Goal: Information Seeking & Learning: Learn about a topic

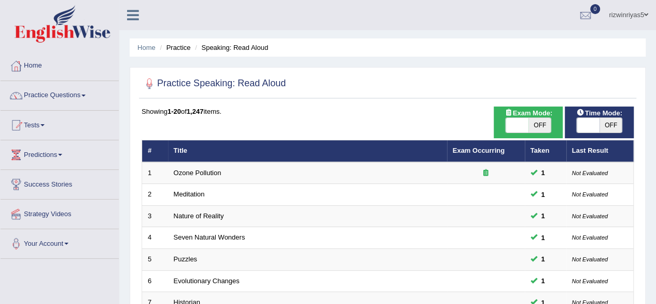
click at [650, 72] on html "Toggle navigation Home Practice Questions Speaking Practice Read Aloud Repeat S…" at bounding box center [328, 152] width 656 height 304
click at [85, 92] on link "Practice Questions" at bounding box center [60, 94] width 118 height 26
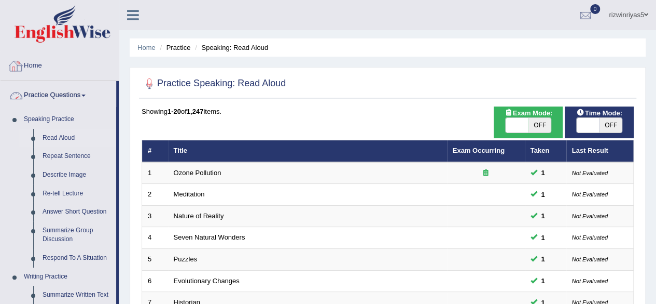
click at [71, 94] on link "Practice Questions" at bounding box center [59, 94] width 116 height 26
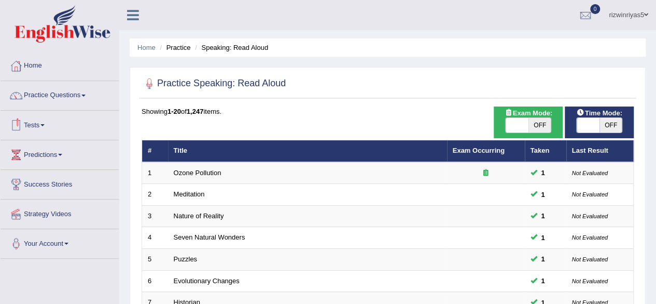
click at [77, 97] on link "Practice Questions" at bounding box center [60, 94] width 118 height 26
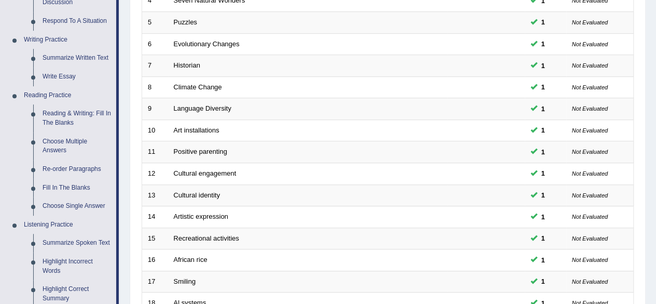
scroll to position [247, 0]
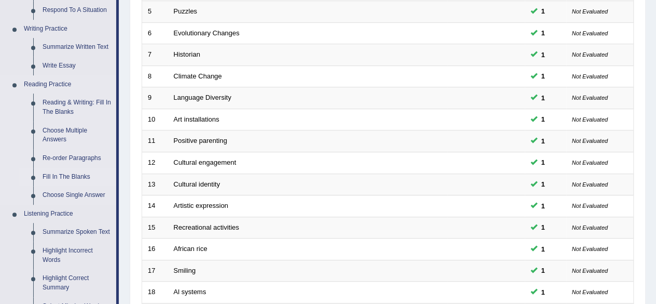
click at [75, 175] on link "Fill In The Blanks" at bounding box center [77, 177] width 78 height 19
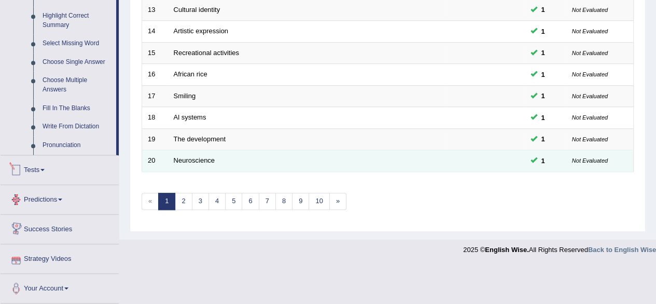
scroll to position [485, 0]
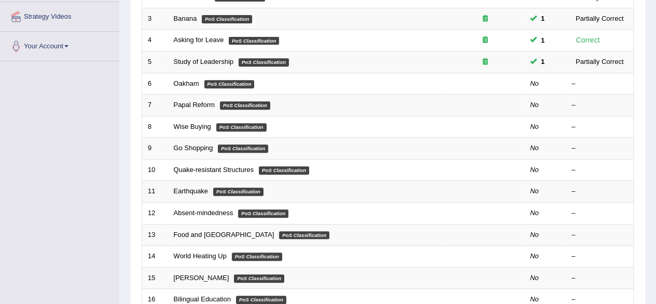
scroll to position [211, 0]
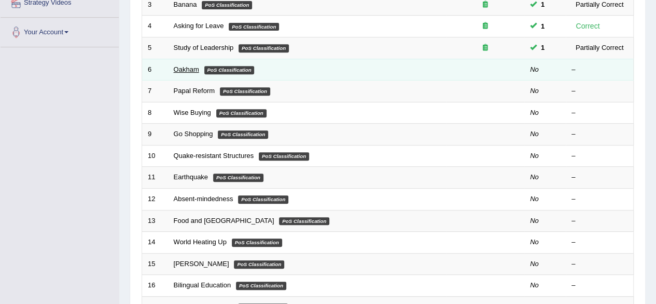
click at [186, 67] on link "Oakham" at bounding box center [186, 69] width 25 height 8
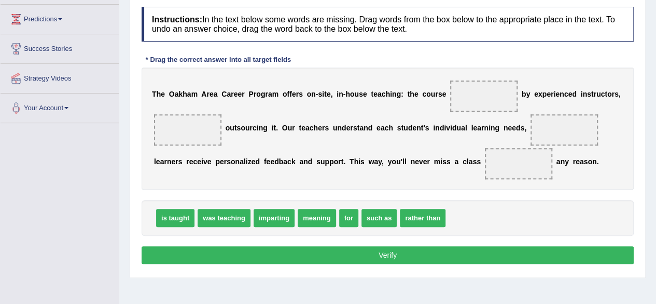
scroll to position [137, 0]
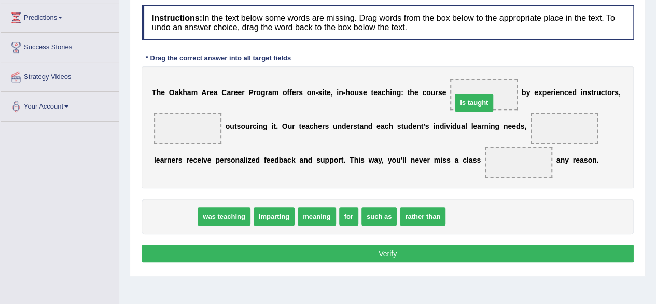
drag, startPoint x: 184, startPoint y: 211, endPoint x: 487, endPoint y: 95, distance: 324.5
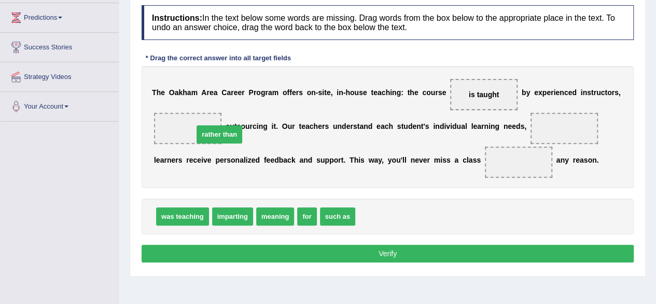
drag, startPoint x: 374, startPoint y: 213, endPoint x: 173, endPoint y: 120, distance: 221.2
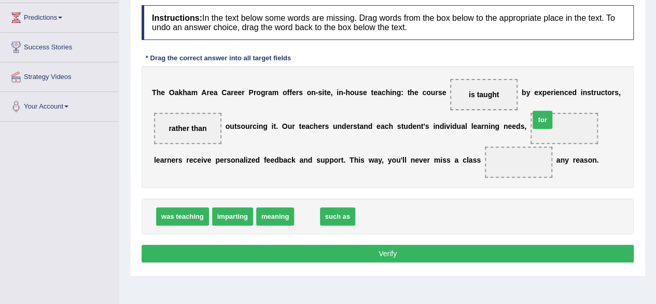
drag, startPoint x: 305, startPoint y: 212, endPoint x: 548, endPoint y: 123, distance: 258.7
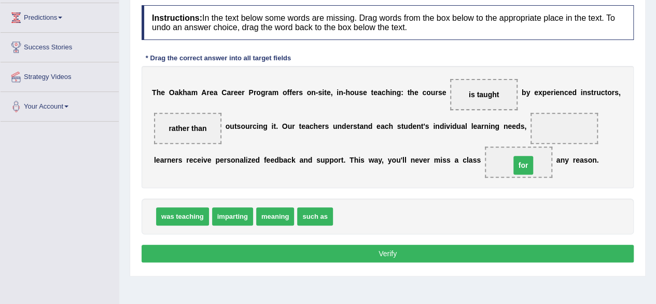
drag, startPoint x: 563, startPoint y: 124, endPoint x: 521, endPoint y: 160, distance: 55.2
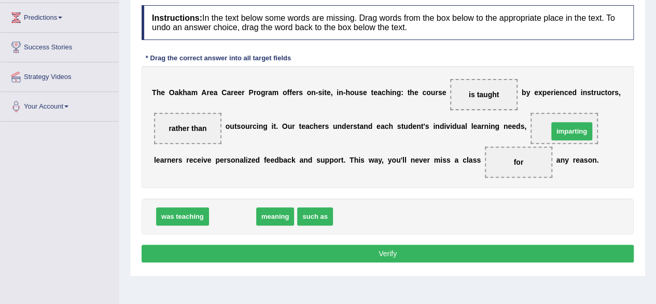
drag, startPoint x: 241, startPoint y: 215, endPoint x: 580, endPoint y: 130, distance: 349.8
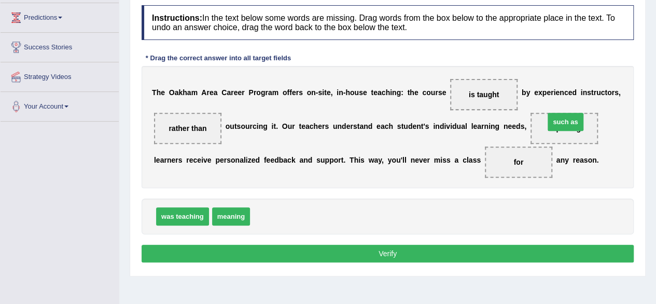
drag, startPoint x: 273, startPoint y: 216, endPoint x: 568, endPoint y: 122, distance: 309.3
drag, startPoint x: 286, startPoint y: 214, endPoint x: 586, endPoint y: 122, distance: 314.1
click at [505, 250] on button "Verify" at bounding box center [388, 253] width 492 height 18
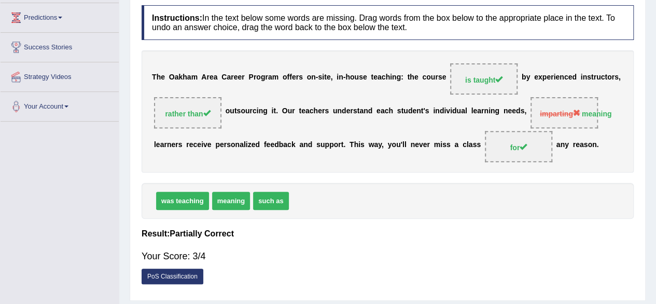
drag, startPoint x: 244, startPoint y: 201, endPoint x: 408, endPoint y: 148, distance: 172.3
click at [408, 148] on div "Instructions: In the text below some words are missing. Drag words from the box…" at bounding box center [388, 147] width 498 height 295
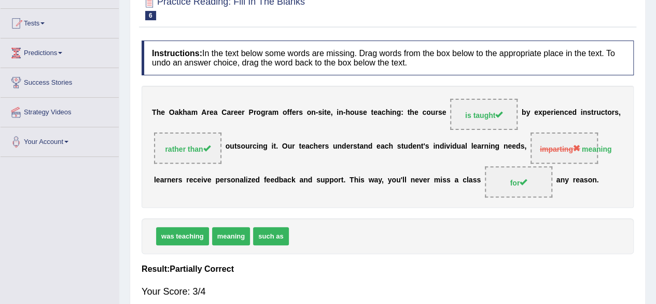
scroll to position [33, 0]
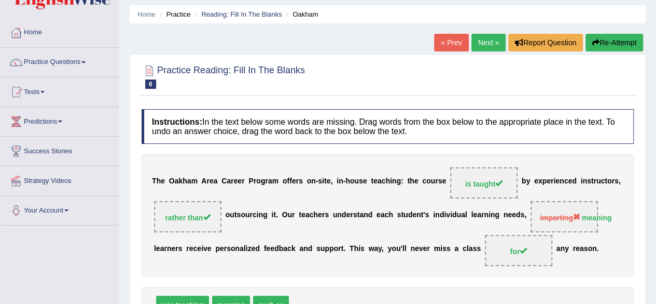
click at [480, 44] on link "Next »" at bounding box center [489, 43] width 34 height 18
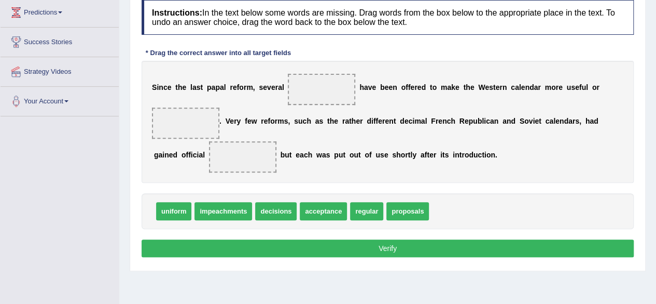
scroll to position [143, 0]
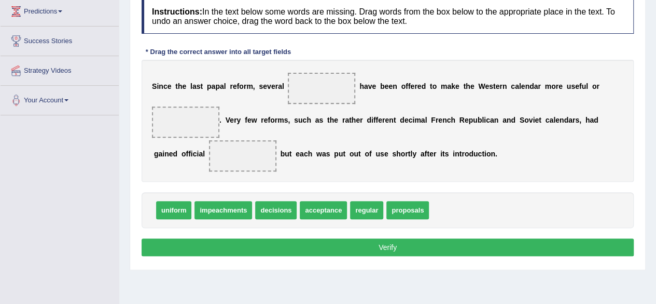
click at [656, 160] on html "Toggle navigation Home Practice Questions Speaking Practice Read Aloud Repeat S…" at bounding box center [328, 9] width 656 height 304
drag, startPoint x: 284, startPoint y: 207, endPoint x: 334, endPoint y: 88, distance: 129.3
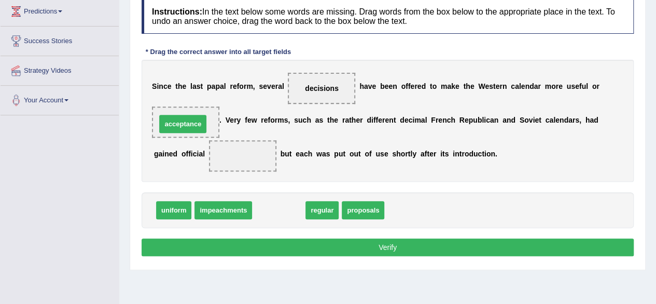
drag, startPoint x: 284, startPoint y: 208, endPoint x: 186, endPoint y: 120, distance: 131.2
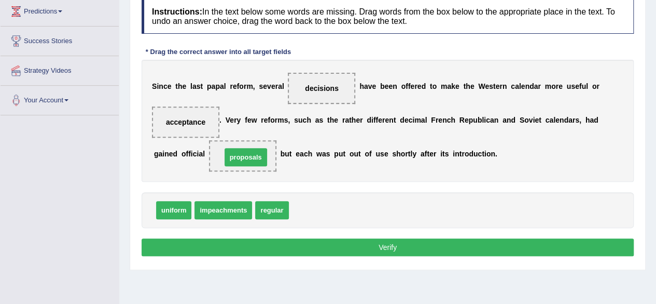
drag, startPoint x: 298, startPoint y: 211, endPoint x: 231, endPoint y: 158, distance: 85.7
drag, startPoint x: 248, startPoint y: 161, endPoint x: 276, endPoint y: 122, distance: 48.0
click at [276, 122] on div "S i n c e t h e l a s t p a p a l r e f o r m , s e v e r a l decisions h a v e…" at bounding box center [388, 121] width 492 height 122
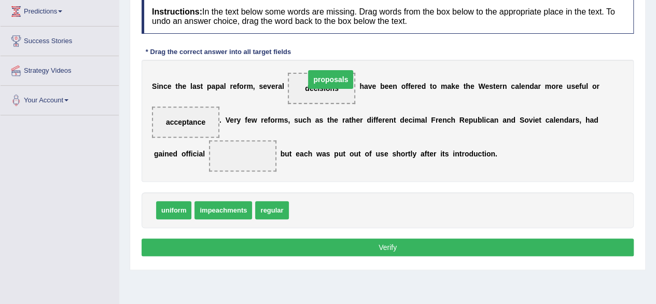
drag, startPoint x: 239, startPoint y: 153, endPoint x: 327, endPoint y: 77, distance: 116.3
drag, startPoint x: 305, startPoint y: 208, endPoint x: 233, endPoint y: 152, distance: 90.9
click at [381, 238] on button "Verify" at bounding box center [388, 247] width 492 height 18
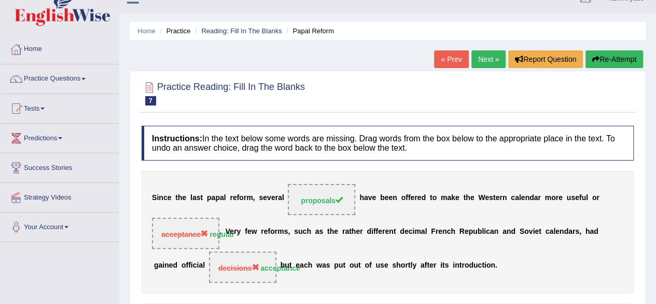
scroll to position [0, 0]
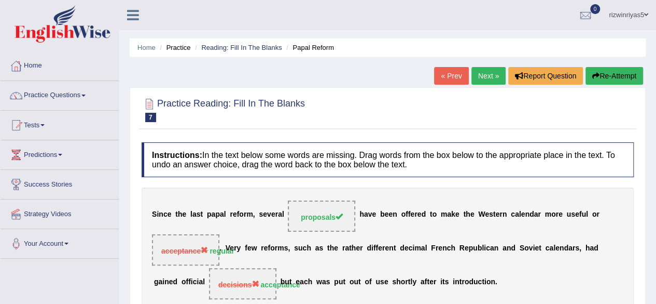
click at [489, 80] on link "Next »" at bounding box center [489, 76] width 34 height 18
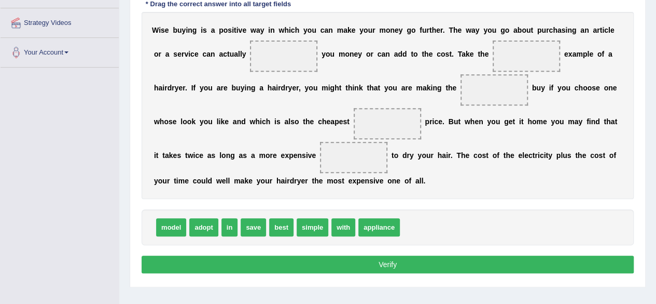
scroll to position [188, 0]
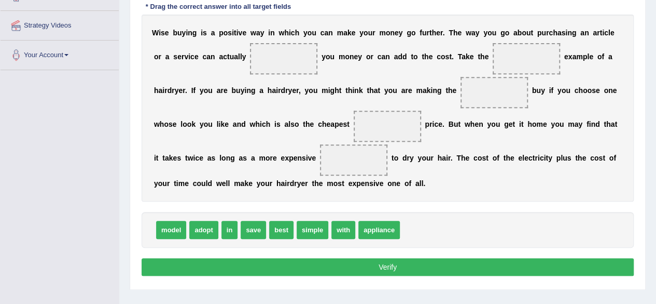
drag, startPoint x: 0, startPoint y: 0, endPoint x: 664, endPoint y: 174, distance: 686.0
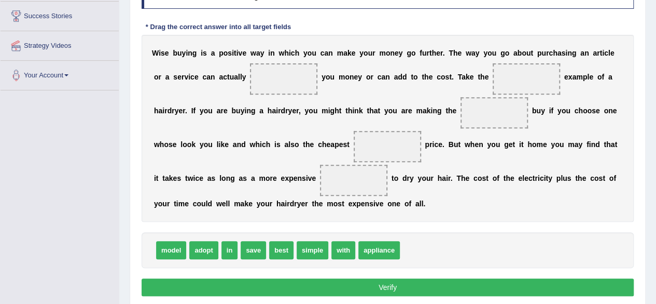
scroll to position [169, 0]
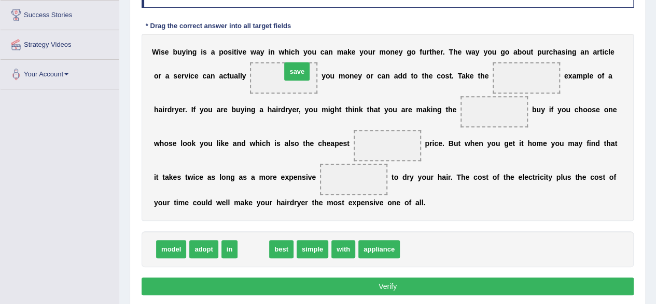
drag, startPoint x: 247, startPoint y: 247, endPoint x: 291, endPoint y: 70, distance: 182.7
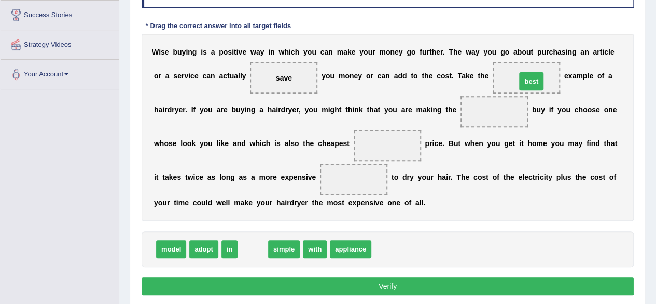
drag, startPoint x: 251, startPoint y: 249, endPoint x: 529, endPoint y: 81, distance: 325.1
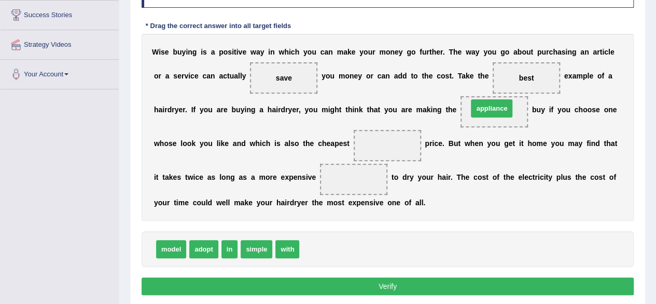
drag, startPoint x: 323, startPoint y: 249, endPoint x: 492, endPoint y: 108, distance: 219.6
drag, startPoint x: 177, startPoint y: 248, endPoint x: 185, endPoint y: 251, distance: 7.7
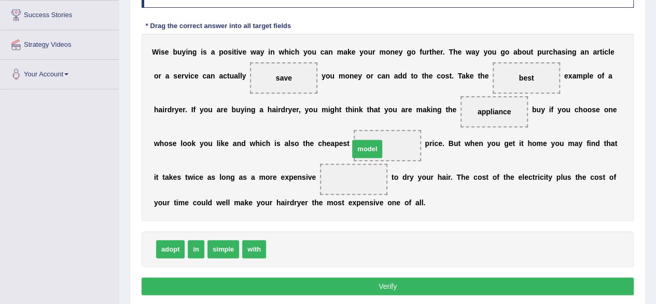
drag, startPoint x: 275, startPoint y: 242, endPoint x: 358, endPoint y: 142, distance: 130.1
drag, startPoint x: 392, startPoint y: 139, endPoint x: 365, endPoint y: 171, distance: 41.3
click at [365, 171] on div "W i s e b u y i n g i s a p o s i t i v e w a y i n w h i c h y o u c a n m a k…" at bounding box center [388, 127] width 492 height 187
drag, startPoint x: 387, startPoint y: 142, endPoint x: 346, endPoint y: 175, distance: 53.2
drag, startPoint x: 228, startPoint y: 252, endPoint x: 365, endPoint y: 178, distance: 155.5
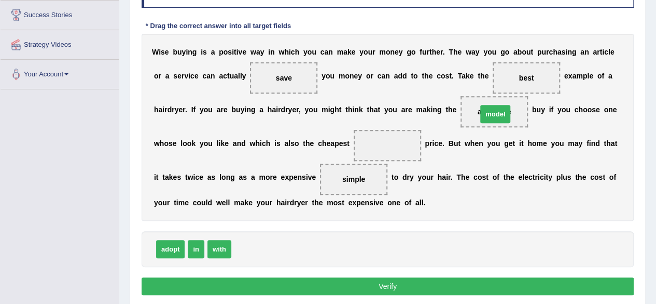
drag, startPoint x: 243, startPoint y: 243, endPoint x: 489, endPoint y: 108, distance: 280.1
click at [249, 253] on span "appliance" at bounding box center [256, 249] width 42 height 18
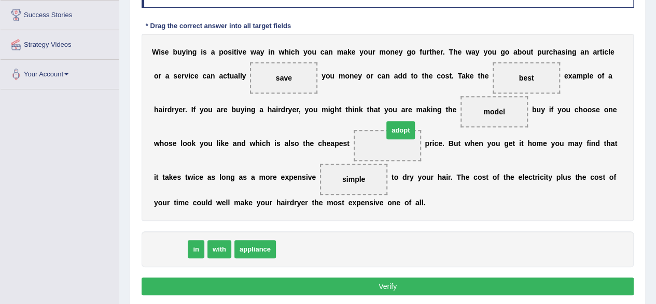
drag, startPoint x: 173, startPoint y: 244, endPoint x: 402, endPoint y: 130, distance: 255.7
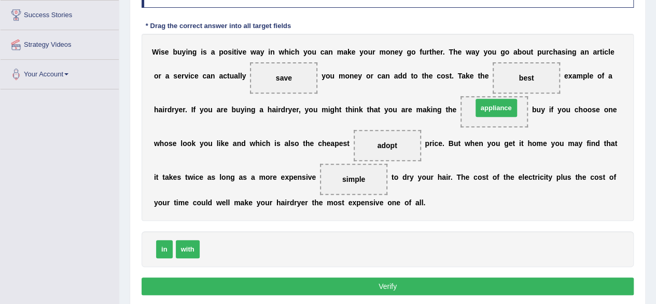
drag, startPoint x: 227, startPoint y: 242, endPoint x: 500, endPoint y: 101, distance: 307.3
drag, startPoint x: 215, startPoint y: 247, endPoint x: 496, endPoint y: 109, distance: 312.8
click at [449, 285] on button "Verify" at bounding box center [388, 286] width 492 height 18
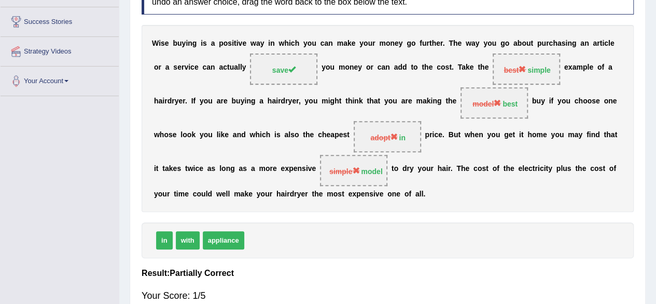
scroll to position [53, 0]
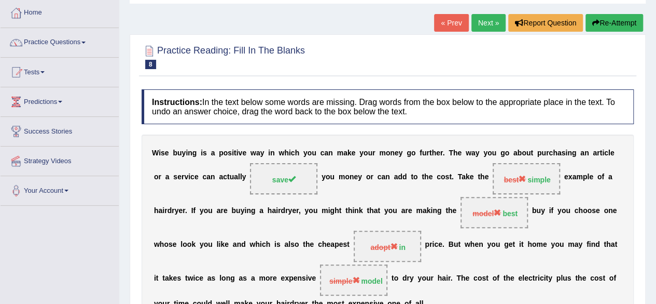
click at [615, 13] on div "Home Practice Reading: Fill In The Blanks Wise Buying « Prev Next » Report Ques…" at bounding box center [387, 206] width 537 height 519
click at [626, 17] on button "Re-Attempt" at bounding box center [615, 23] width 58 height 18
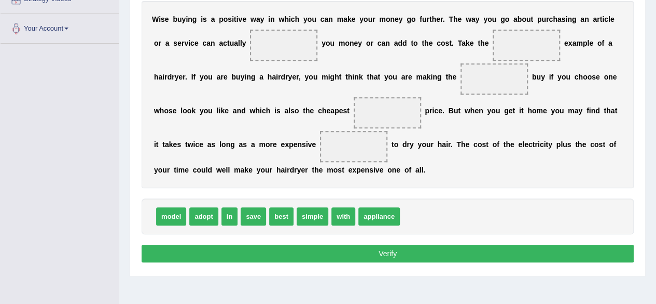
scroll to position [211, 0]
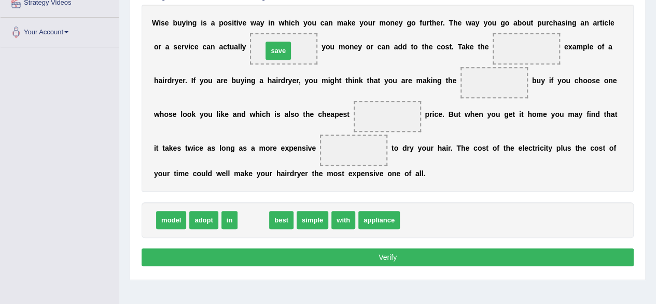
drag, startPoint x: 256, startPoint y: 223, endPoint x: 281, endPoint y: 53, distance: 171.5
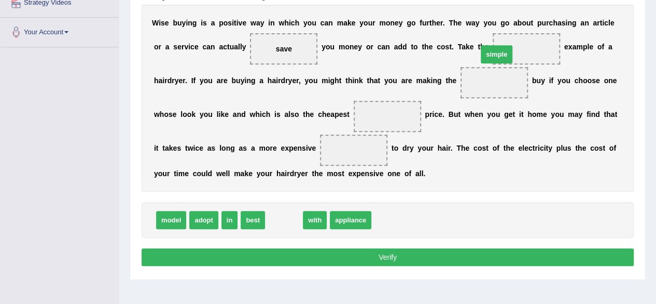
drag, startPoint x: 283, startPoint y: 221, endPoint x: 501, endPoint y: 52, distance: 275.2
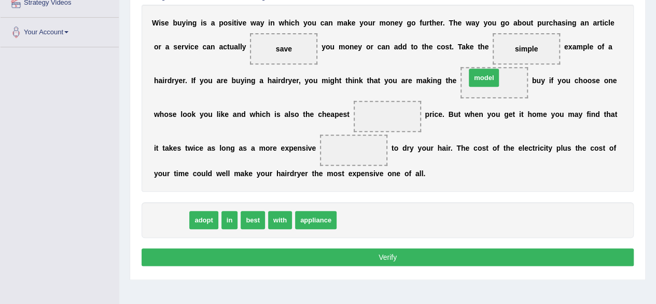
drag, startPoint x: 179, startPoint y: 216, endPoint x: 493, endPoint y: 75, distance: 344.4
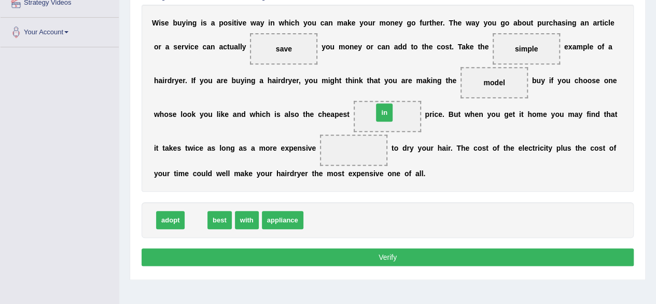
drag, startPoint x: 201, startPoint y: 223, endPoint x: 390, endPoint y: 116, distance: 216.6
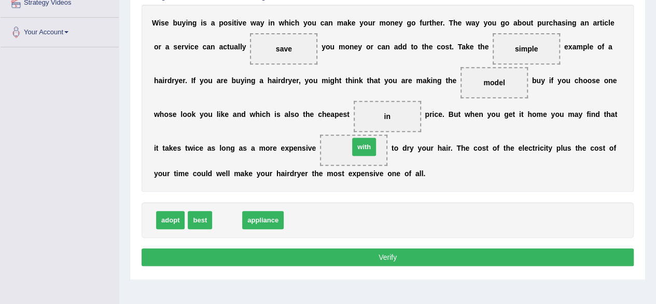
drag, startPoint x: 224, startPoint y: 219, endPoint x: 362, endPoint y: 147, distance: 155.5
click at [470, 253] on button "Verify" at bounding box center [388, 257] width 492 height 18
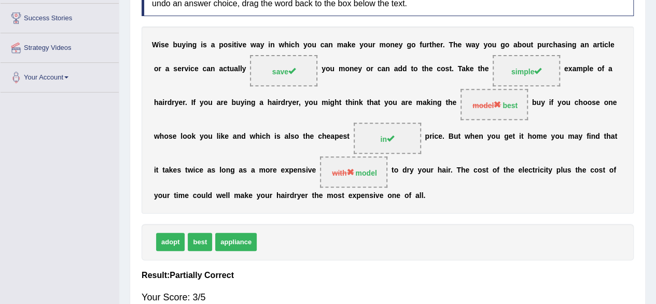
scroll to position [164, 0]
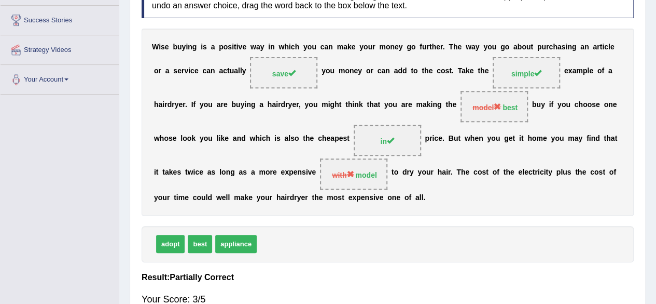
click at [653, 92] on div "Home Practice Reading: Fill In The Blanks Wise Buying You have already given pa…" at bounding box center [387, 95] width 537 height 519
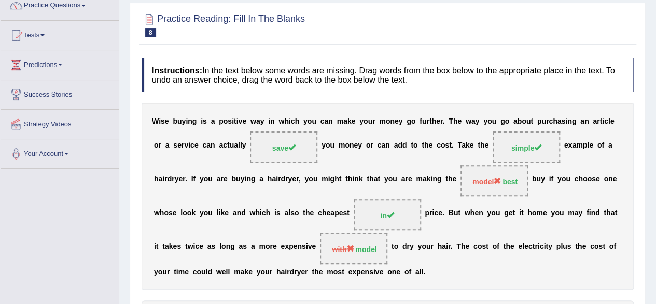
scroll to position [0, 0]
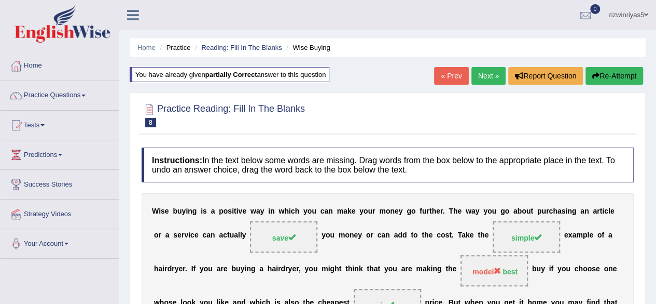
click at [595, 71] on button "Re-Attempt" at bounding box center [615, 76] width 58 height 18
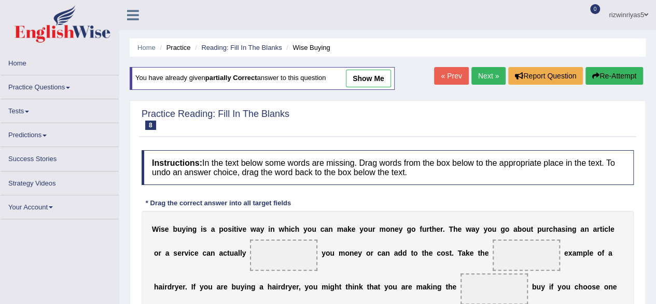
drag, startPoint x: 620, startPoint y: 69, endPoint x: 664, endPoint y: 143, distance: 85.9
click at [656, 143] on html "Toggle navigation Home Practice Questions Speaking Practice Read Aloud Repeat S…" at bounding box center [328, 152] width 656 height 304
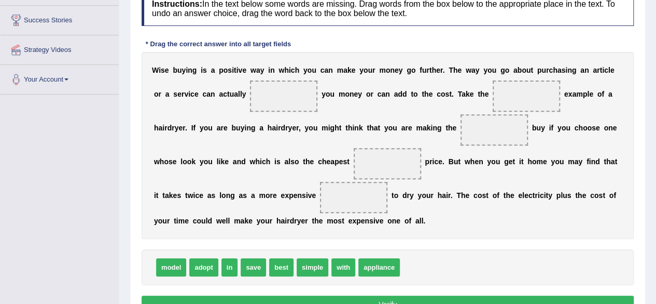
scroll to position [172, 0]
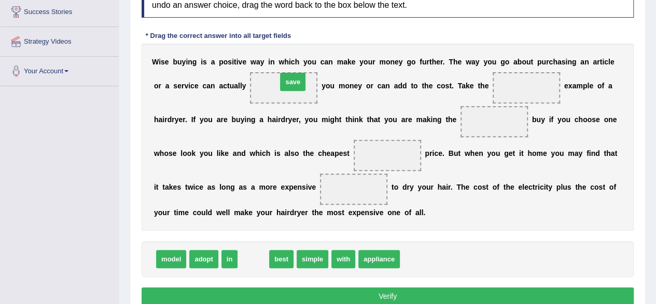
drag, startPoint x: 257, startPoint y: 257, endPoint x: 297, endPoint y: 79, distance: 181.8
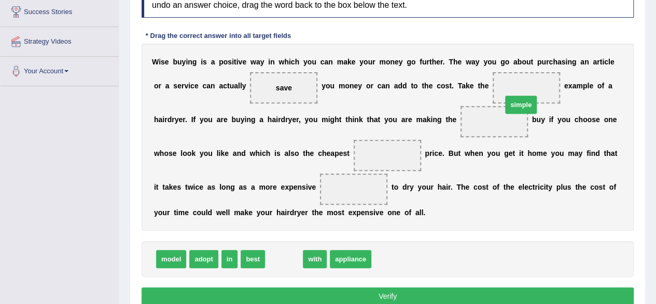
drag, startPoint x: 283, startPoint y: 255, endPoint x: 511, endPoint y: 79, distance: 288.2
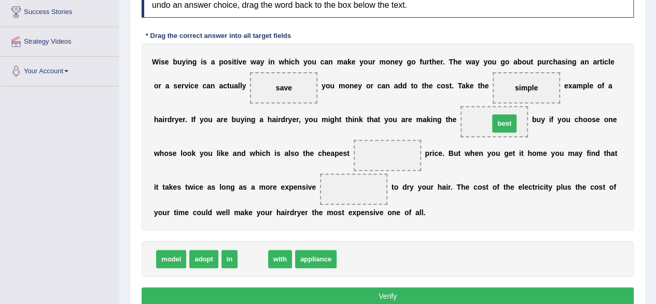
drag, startPoint x: 248, startPoint y: 252, endPoint x: 500, endPoint y: 117, distance: 285.8
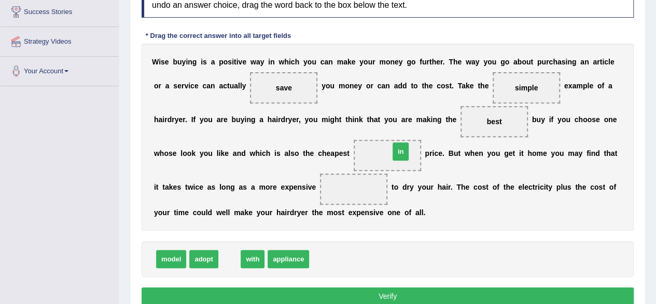
drag, startPoint x: 224, startPoint y: 255, endPoint x: 389, endPoint y: 153, distance: 194.4
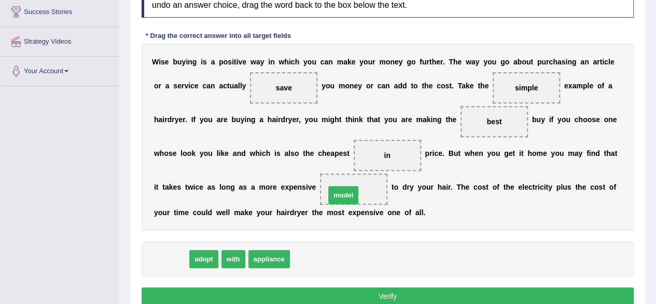
drag, startPoint x: 178, startPoint y: 256, endPoint x: 369, endPoint y: 187, distance: 202.9
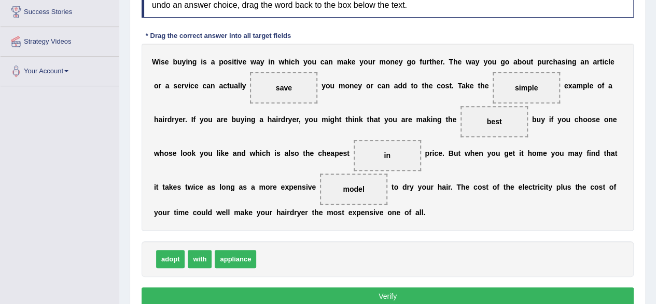
click at [517, 290] on button "Verify" at bounding box center [388, 296] width 492 height 18
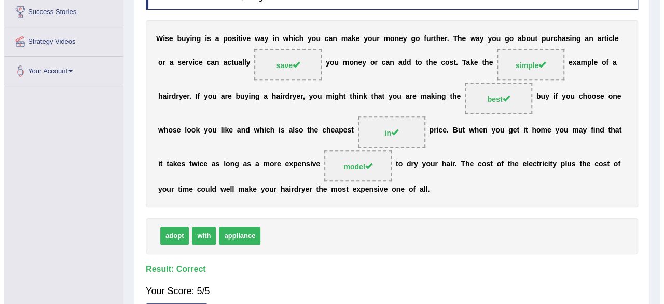
scroll to position [241, 0]
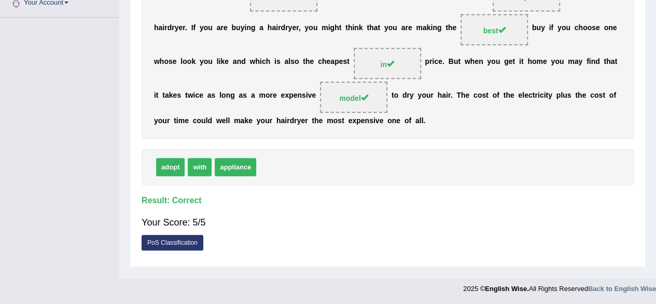
click at [181, 236] on link "PoS Classification" at bounding box center [173, 243] width 62 height 16
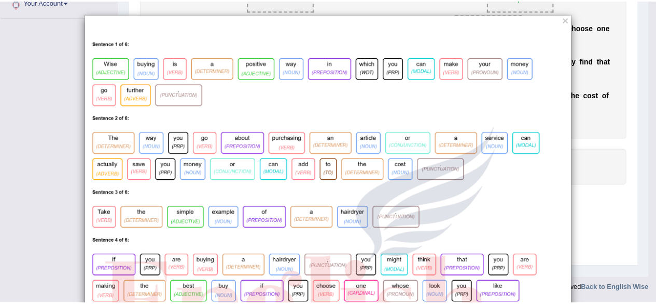
scroll to position [0, 0]
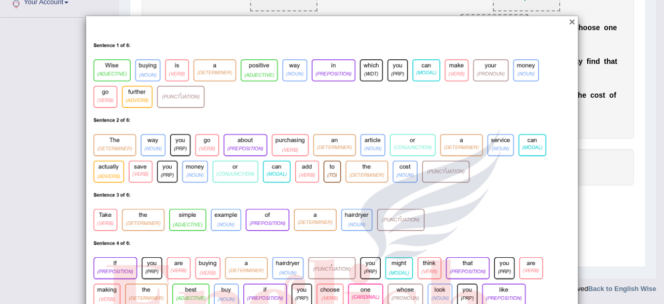
click at [569, 21] on button "×" at bounding box center [572, 21] width 6 height 11
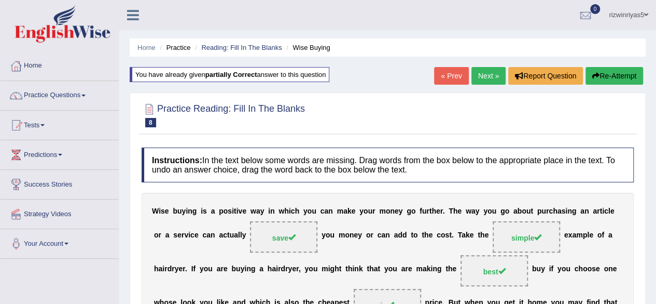
click at [483, 69] on link "Next »" at bounding box center [489, 76] width 34 height 18
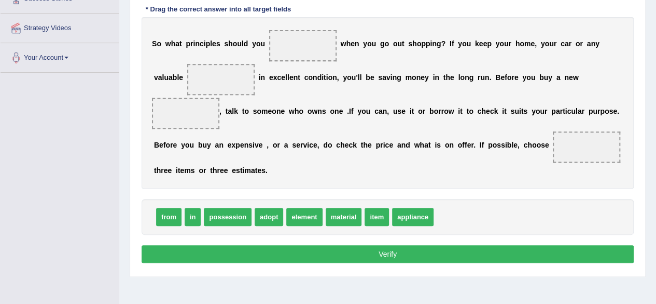
drag, startPoint x: 664, startPoint y: 79, endPoint x: 662, endPoint y: 181, distance: 101.2
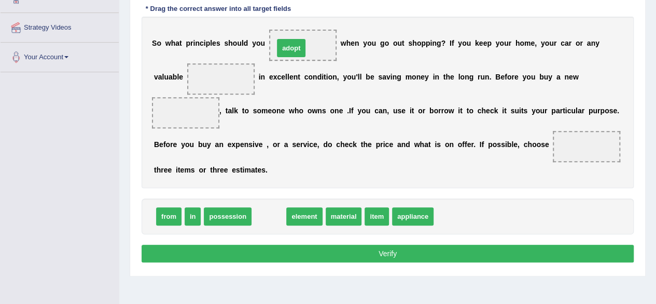
drag, startPoint x: 268, startPoint y: 214, endPoint x: 290, endPoint y: 46, distance: 169.6
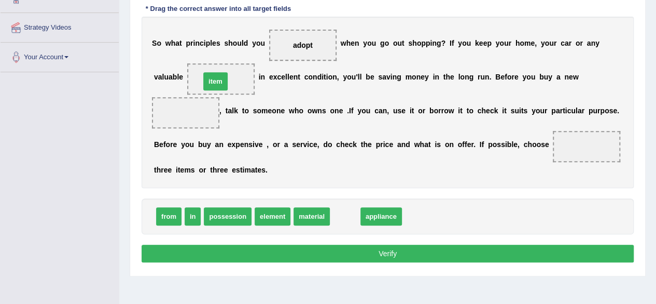
drag, startPoint x: 348, startPoint y: 214, endPoint x: 219, endPoint y: 78, distance: 186.5
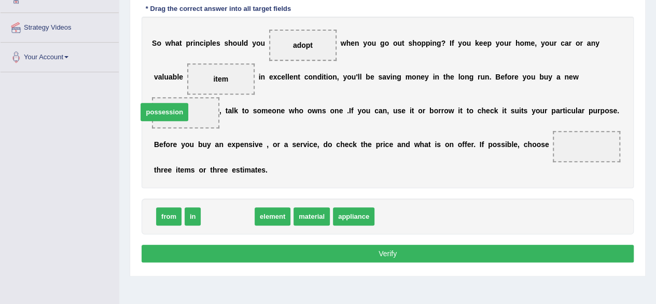
drag, startPoint x: 240, startPoint y: 213, endPoint x: 177, endPoint y: 108, distance: 122.4
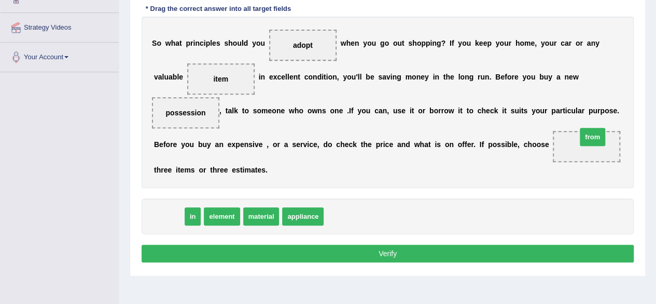
drag, startPoint x: 166, startPoint y: 221, endPoint x: 589, endPoint y: 144, distance: 430.8
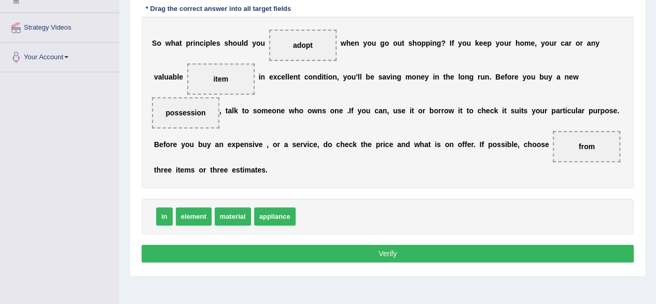
click at [336, 252] on button "Verify" at bounding box center [388, 253] width 492 height 18
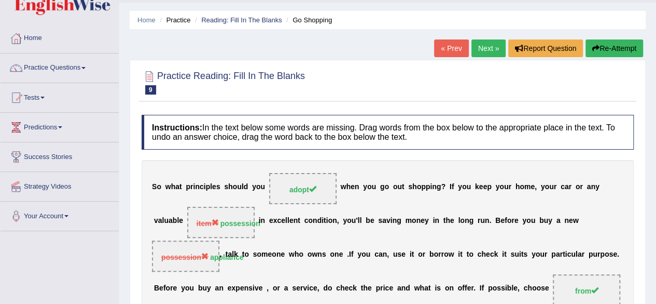
scroll to position [7, 0]
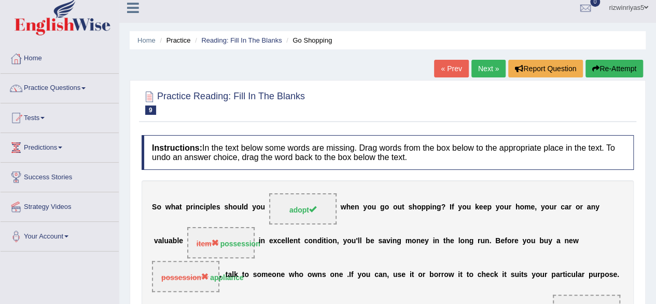
click at [496, 60] on link "Next »" at bounding box center [489, 69] width 34 height 18
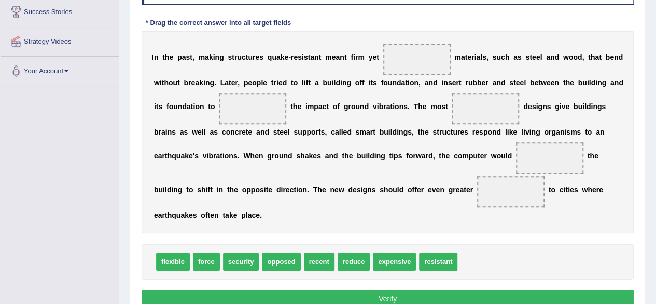
scroll to position [186, 0]
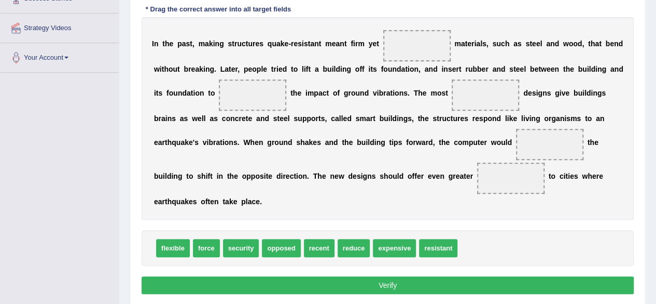
drag, startPoint x: 664, startPoint y: 170, endPoint x: 664, endPoint y: 255, distance: 85.1
drag, startPoint x: 393, startPoint y: 240, endPoint x: 423, endPoint y: 43, distance: 199.5
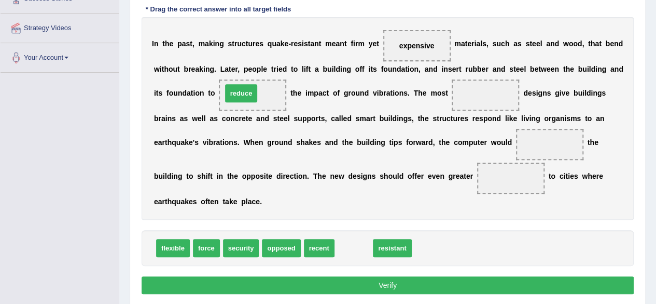
drag, startPoint x: 354, startPoint y: 249, endPoint x: 241, endPoint y: 94, distance: 191.3
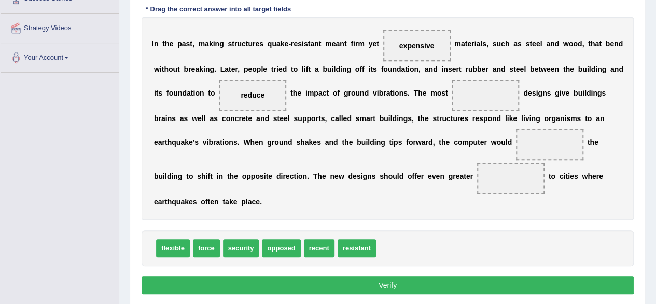
drag, startPoint x: 427, startPoint y: 40, endPoint x: 483, endPoint y: 94, distance: 77.4
click at [483, 94] on div "I n t h e p a s t , m a k i n g s t r u c t u r e s q u a k e - r e s i s t a n…" at bounding box center [388, 118] width 492 height 202
drag, startPoint x: 416, startPoint y: 45, endPoint x: 491, endPoint y: 107, distance: 97.3
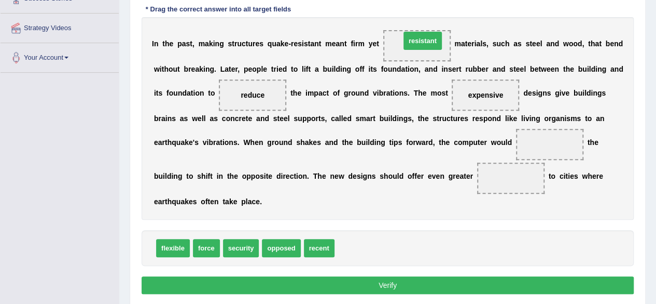
drag, startPoint x: 368, startPoint y: 243, endPoint x: 434, endPoint y: 36, distance: 217.3
drag, startPoint x: 180, startPoint y: 243, endPoint x: 170, endPoint y: 243, distance: 9.9
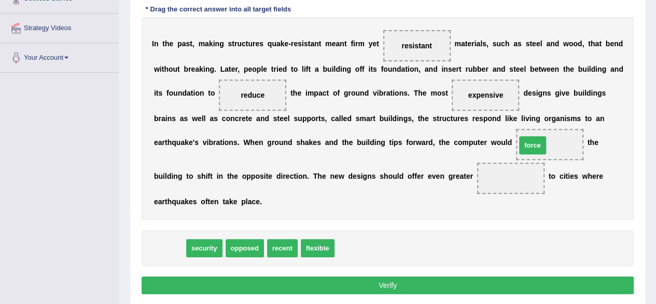
drag, startPoint x: 171, startPoint y: 247, endPoint x: 543, endPoint y: 145, distance: 385.9
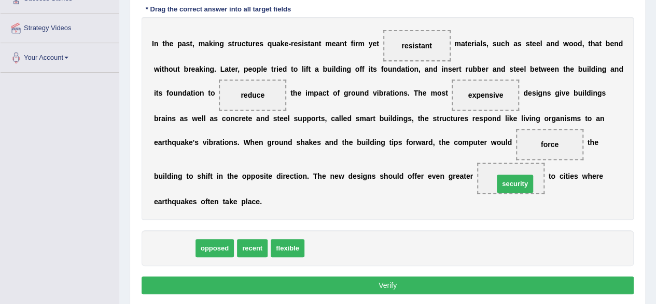
drag, startPoint x: 179, startPoint y: 240, endPoint x: 520, endPoint y: 176, distance: 346.9
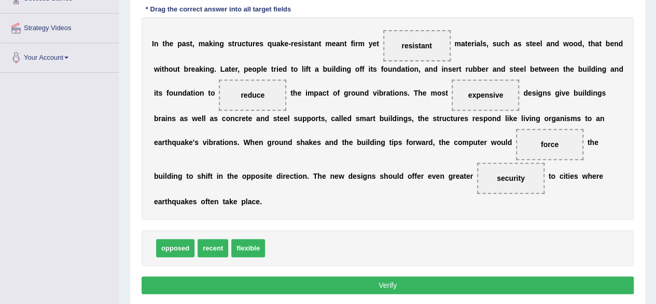
click at [335, 289] on button "Verify" at bounding box center [388, 285] width 492 height 18
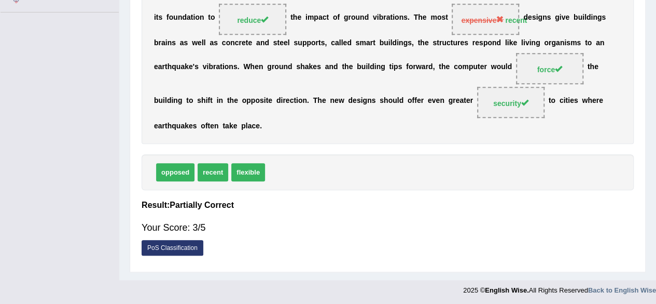
scroll to position [0, 0]
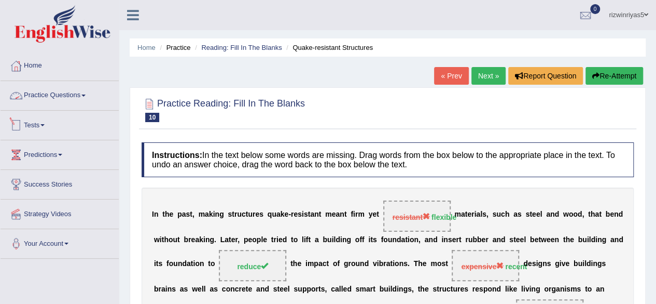
click at [51, 122] on link "Tests" at bounding box center [60, 124] width 118 height 26
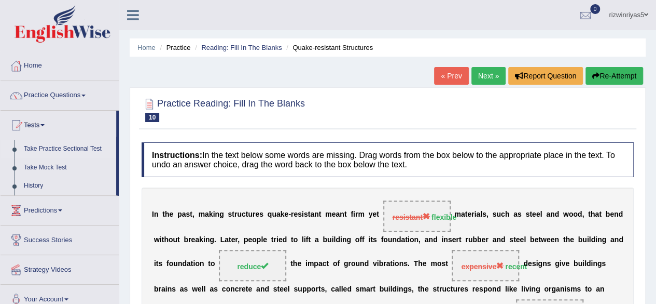
click at [64, 149] on link "Take Practice Sectional Test" at bounding box center [67, 149] width 97 height 19
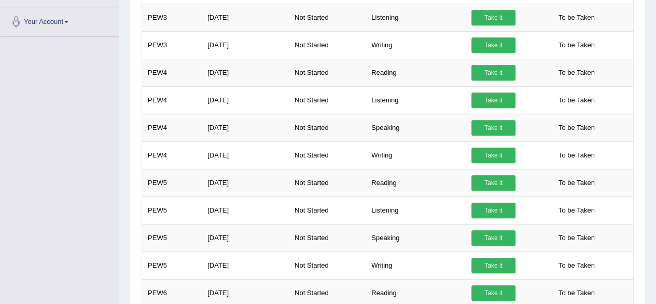
scroll to position [302, 0]
